Goal: Check status

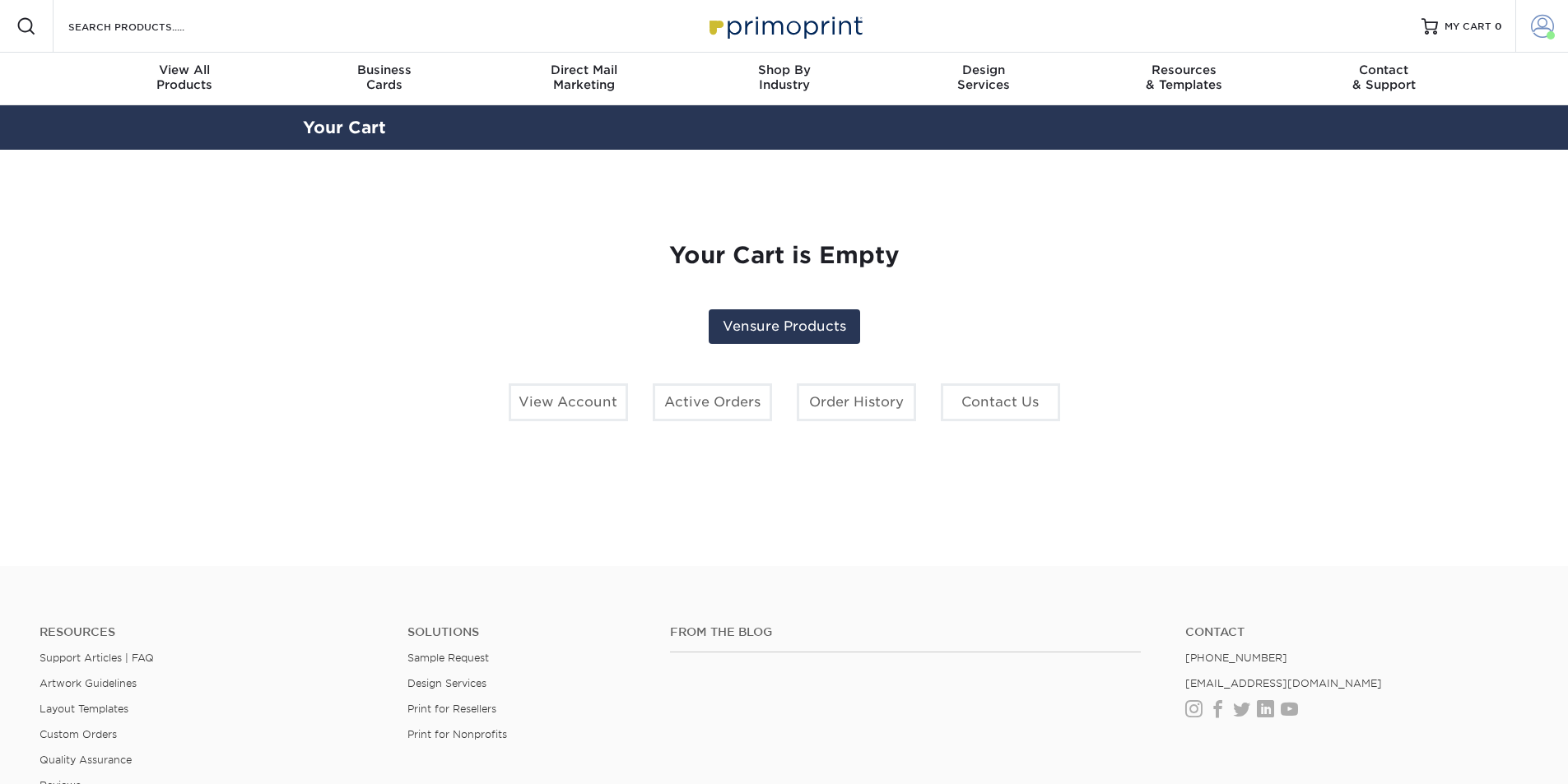
click at [1528, 32] on link "Account" at bounding box center [1542, 26] width 52 height 52
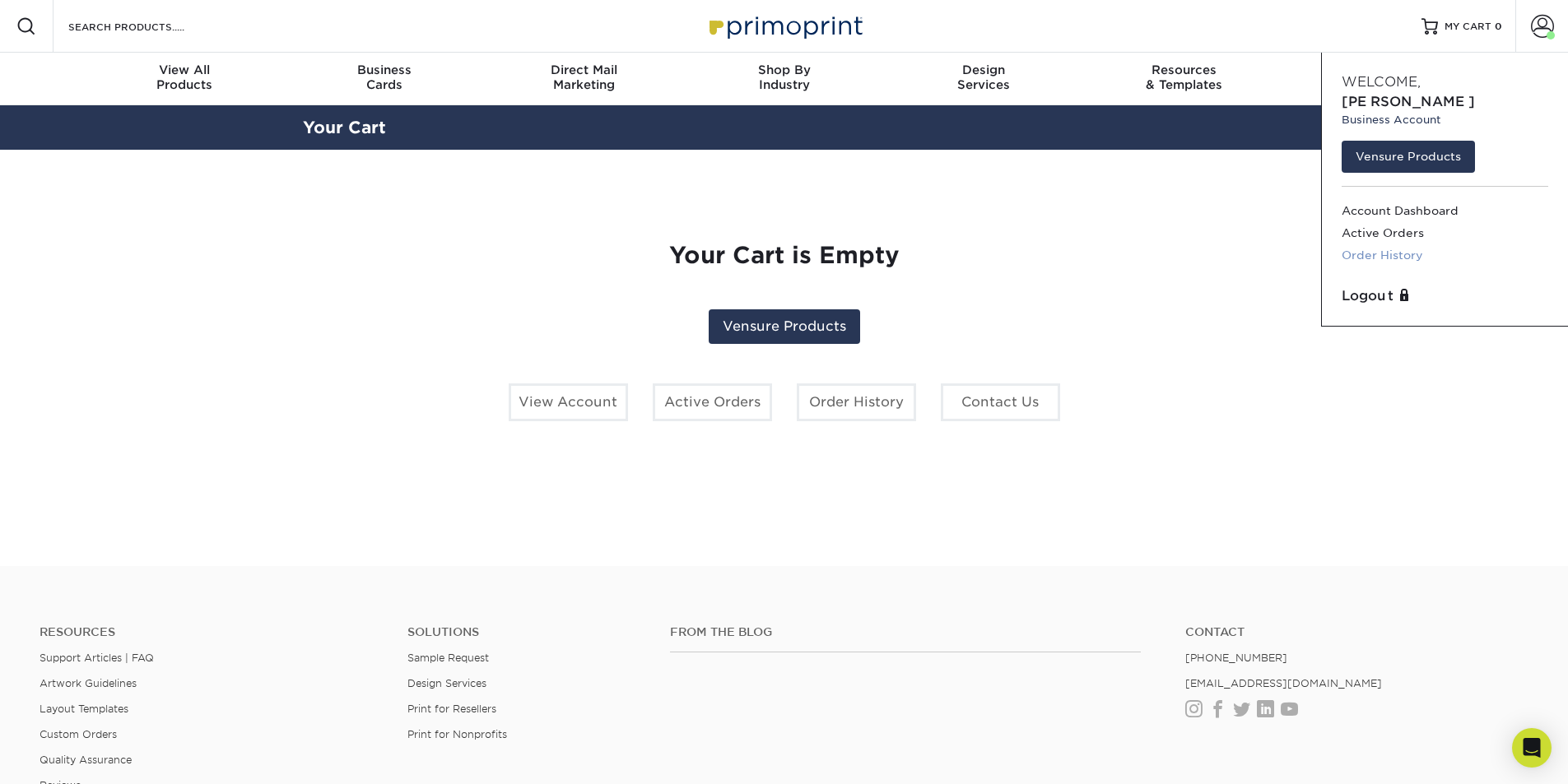
click at [1420, 244] on link "Order History" at bounding box center [1444, 255] width 206 height 22
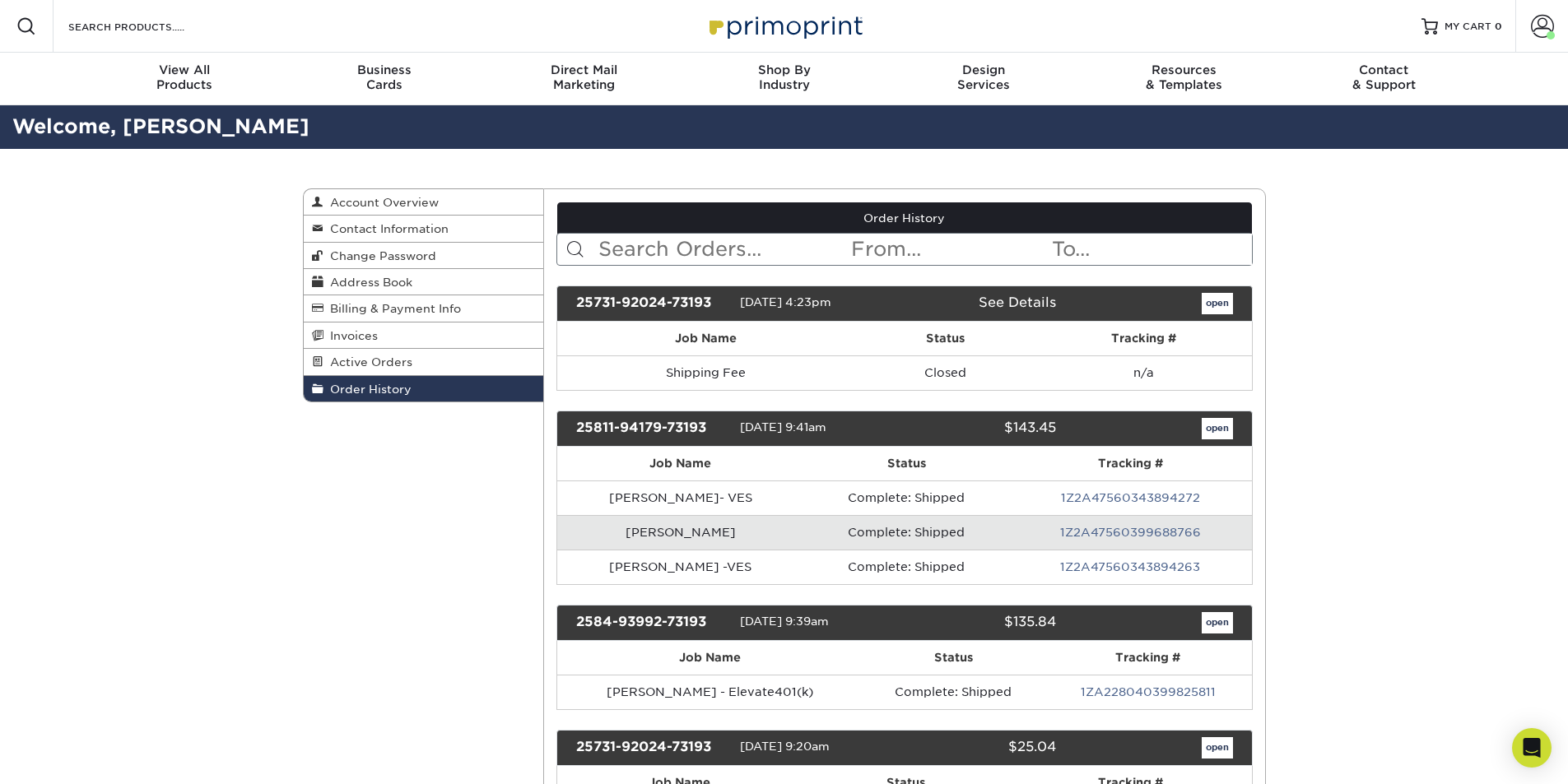
click at [747, 252] on input "text" at bounding box center [723, 249] width 253 height 31
paste input "25811-94179-73193-3"
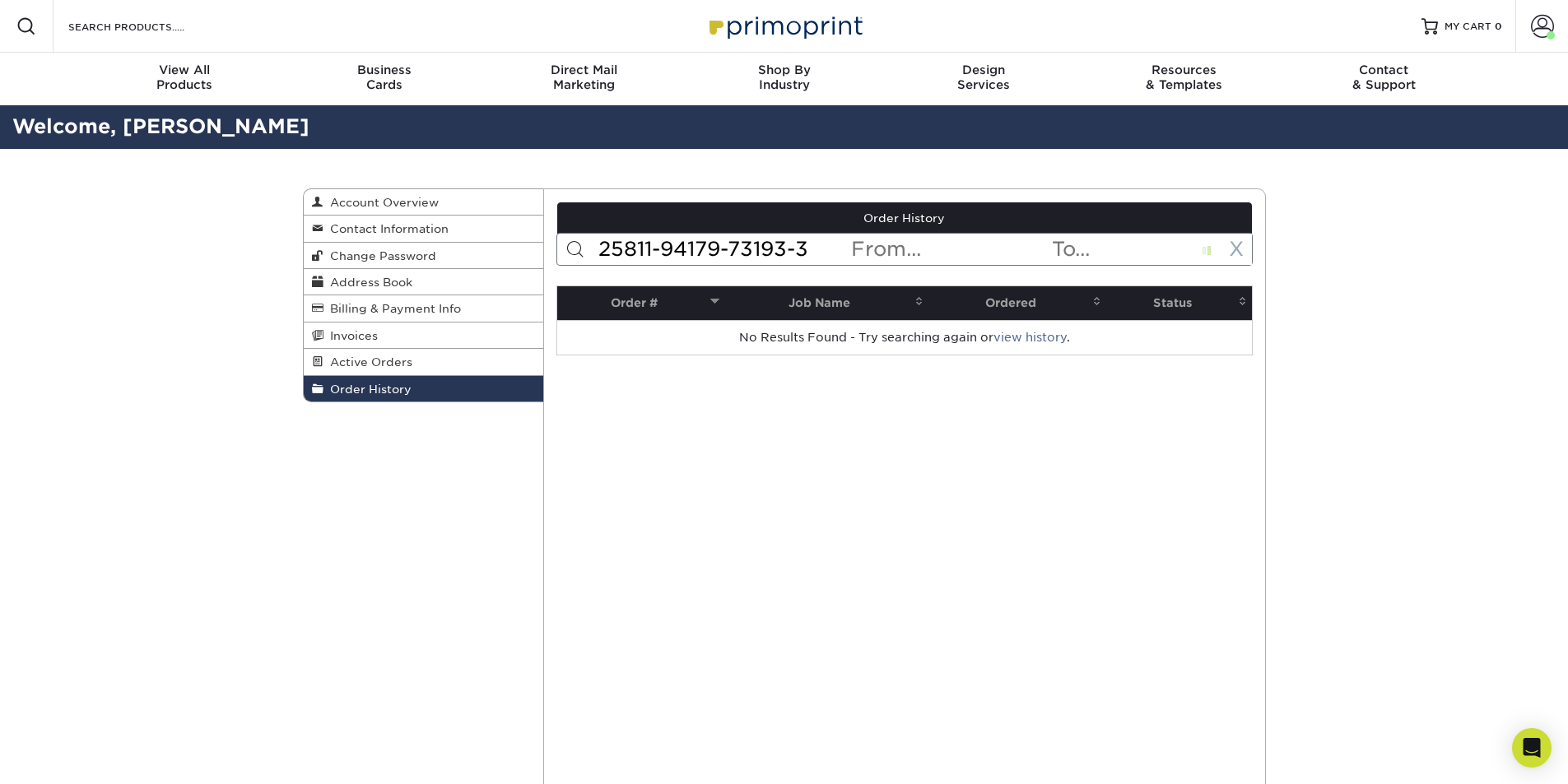
type input "25811-94179-73193-3"
